Goal: Check status: Check status

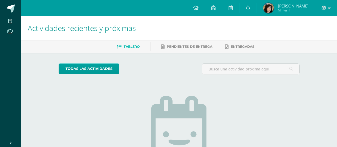
click at [271, 10] on img at bounding box center [268, 8] width 11 height 11
click at [269, 9] on img at bounding box center [268, 8] width 11 height 11
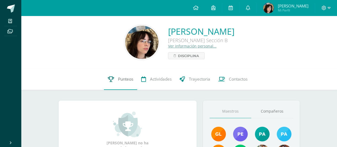
click at [125, 85] on link "Punteos" at bounding box center [120, 78] width 33 height 21
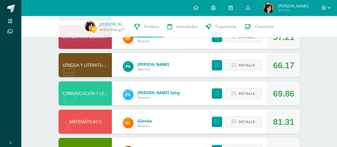
scroll to position [116, 0]
